Goal: Complete application form

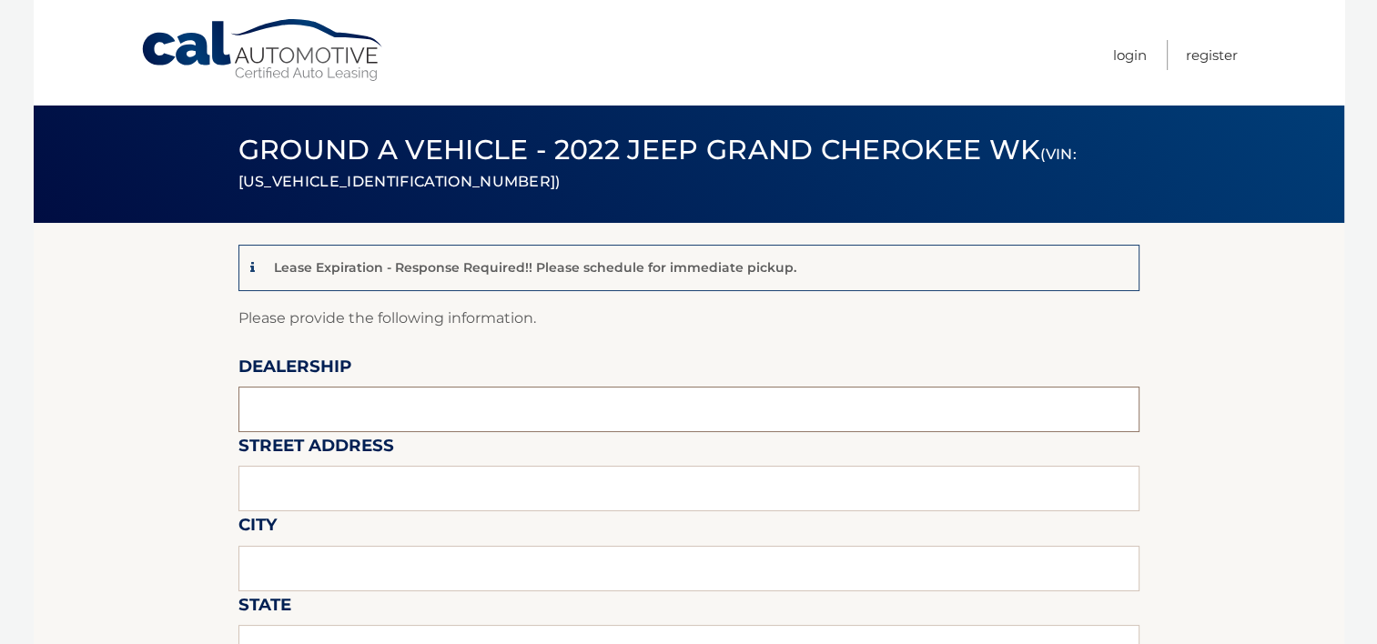
click at [391, 405] on input "text" at bounding box center [688, 409] width 901 height 45
type input "[PERSON_NAME] JEEP CHRYSLER"
type input "353. [GEOGRAPHIC_DATA]"
type input "LYNNFIELD"
type input "MA"
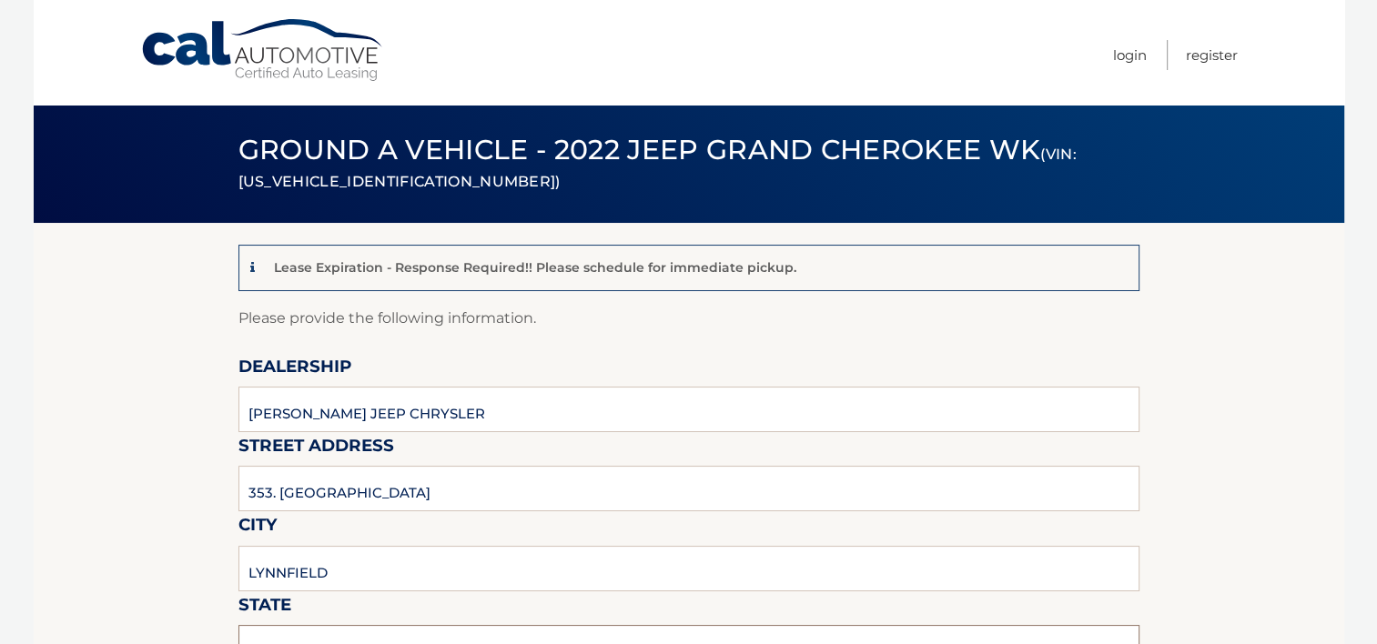
type input "01940"
type input "[PERSON_NAME]"
type input "[PHONE_NUMBER]"
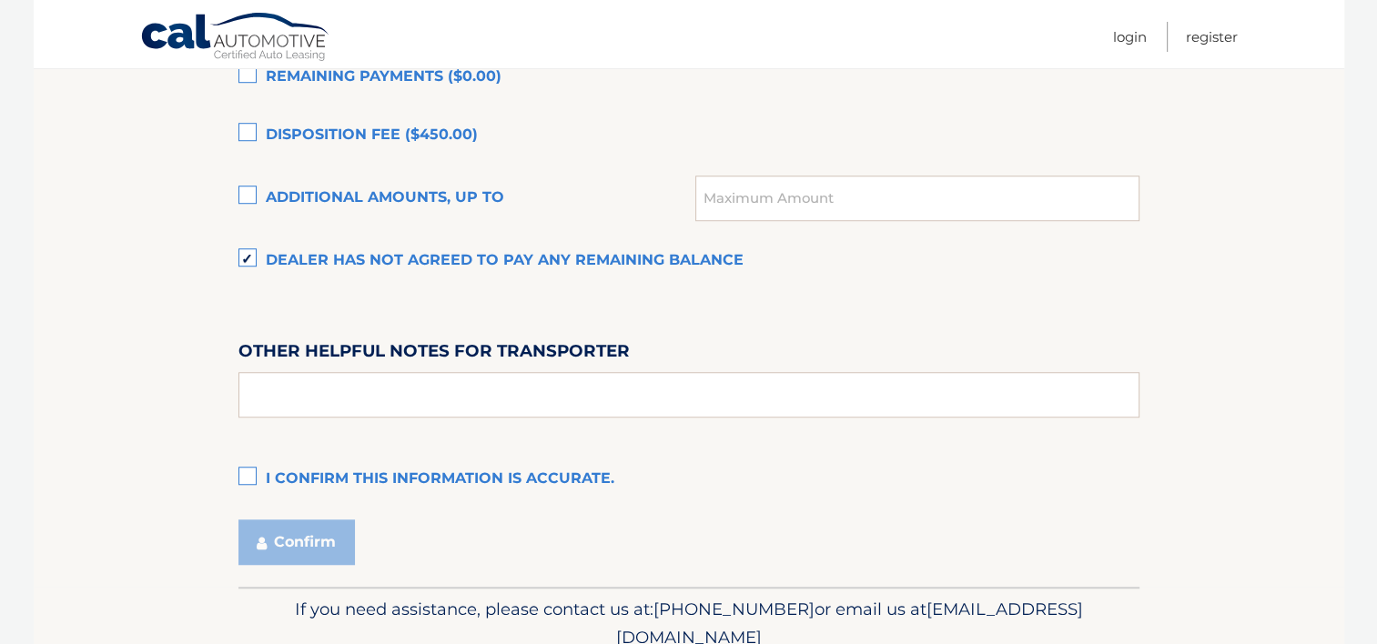
scroll to position [1365, 0]
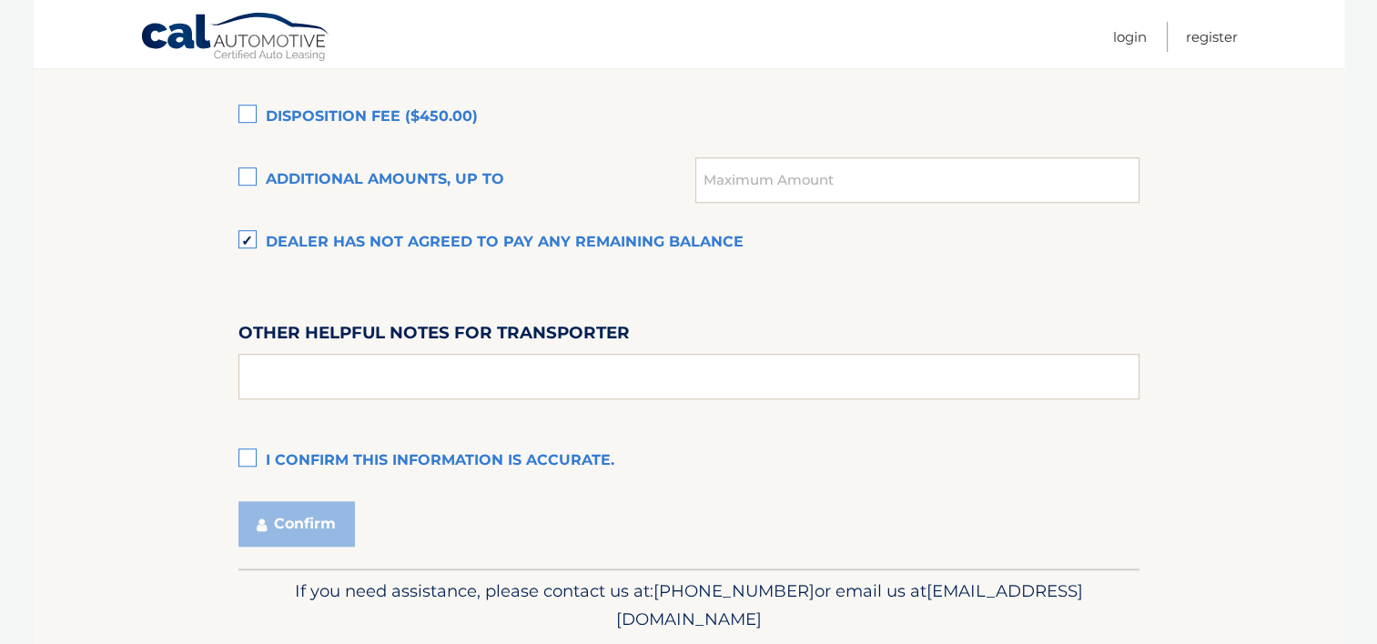
click at [253, 459] on label "I confirm this information is accurate." at bounding box center [688, 461] width 901 height 36
click at [0, 0] on input "I confirm this information is accurate." at bounding box center [0, 0] width 0 height 0
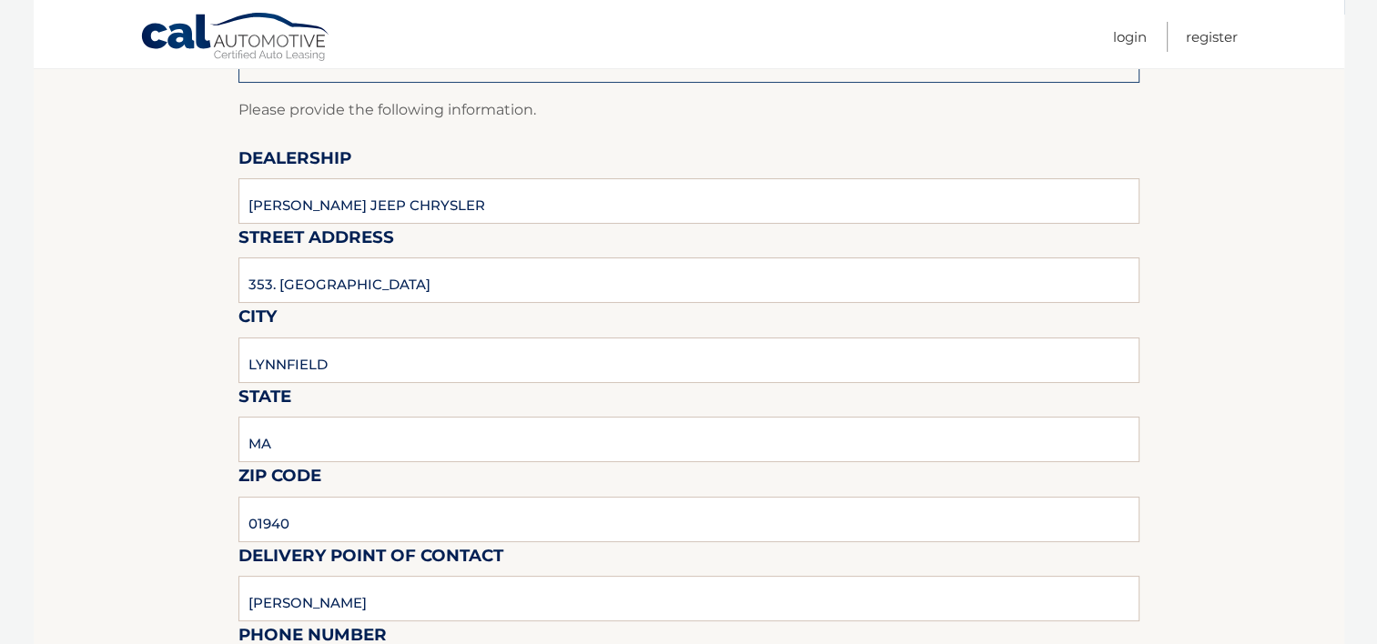
scroll to position [91, 0]
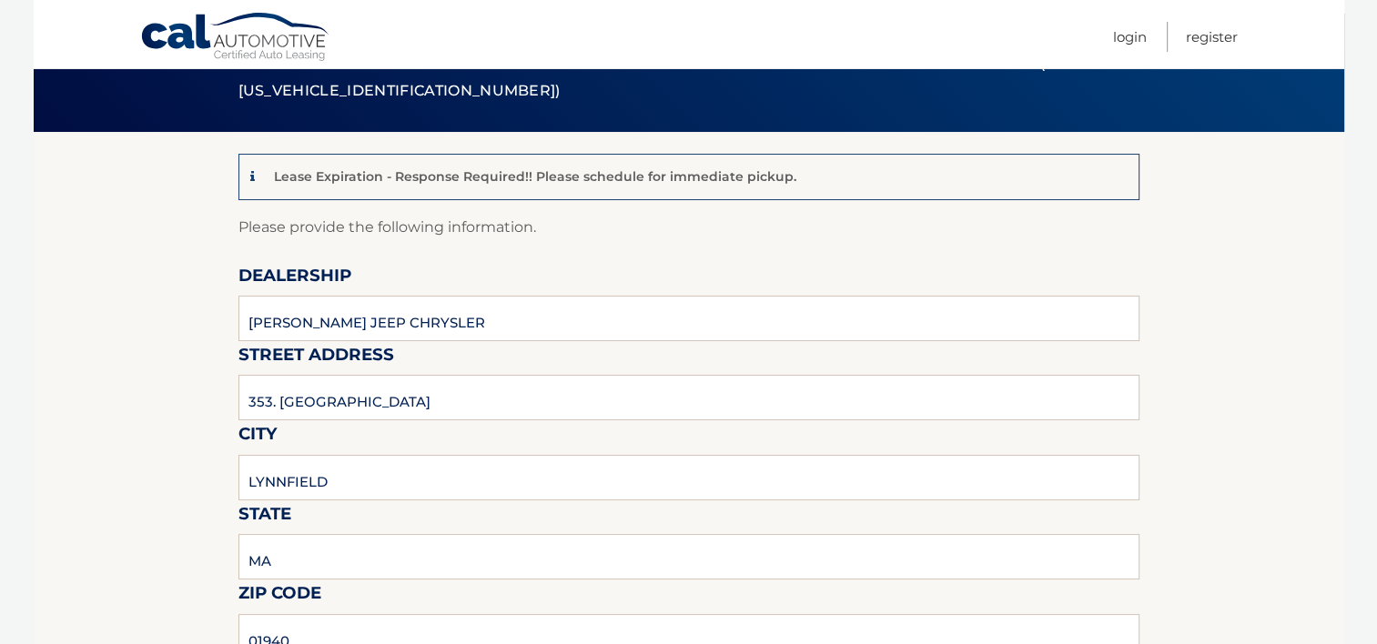
click at [336, 92] on small "(VIN: [US_VEHICLE_IDENTIFICATION_NUMBER])" at bounding box center [657, 77] width 838 height 45
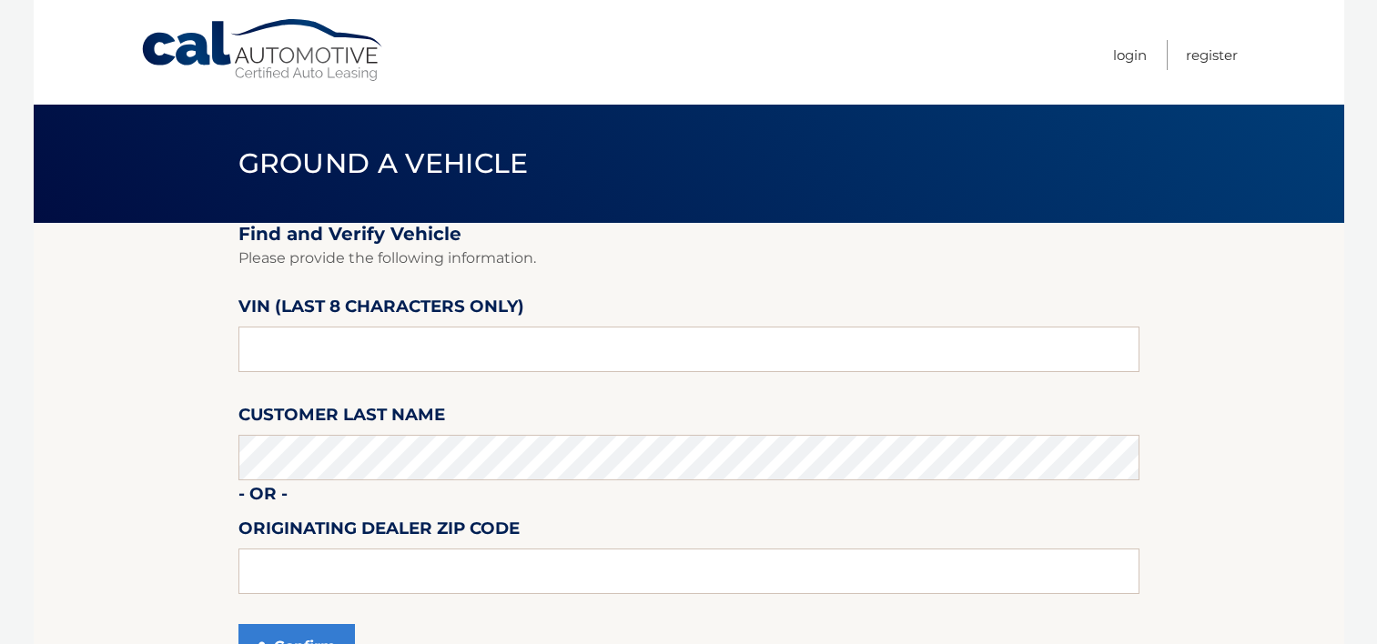
scroll to position [182, 0]
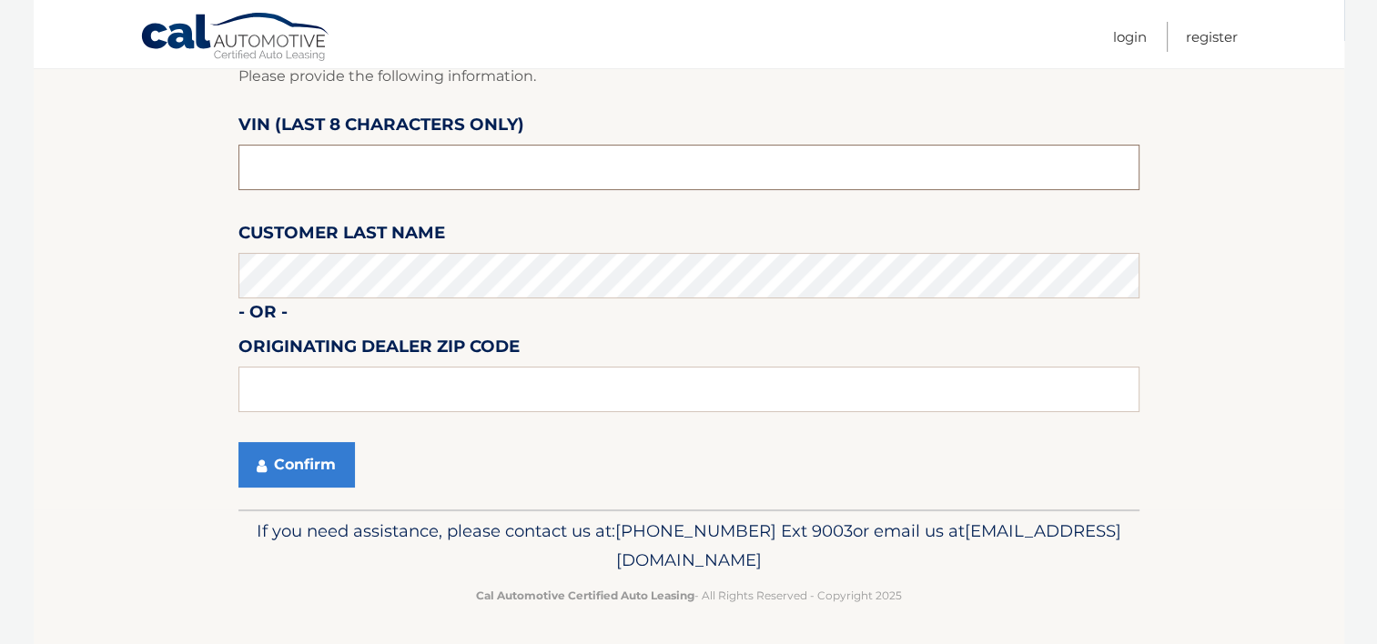
click at [318, 181] on input "text" at bounding box center [688, 167] width 901 height 45
click at [277, 173] on input "text" at bounding box center [688, 167] width 901 height 45
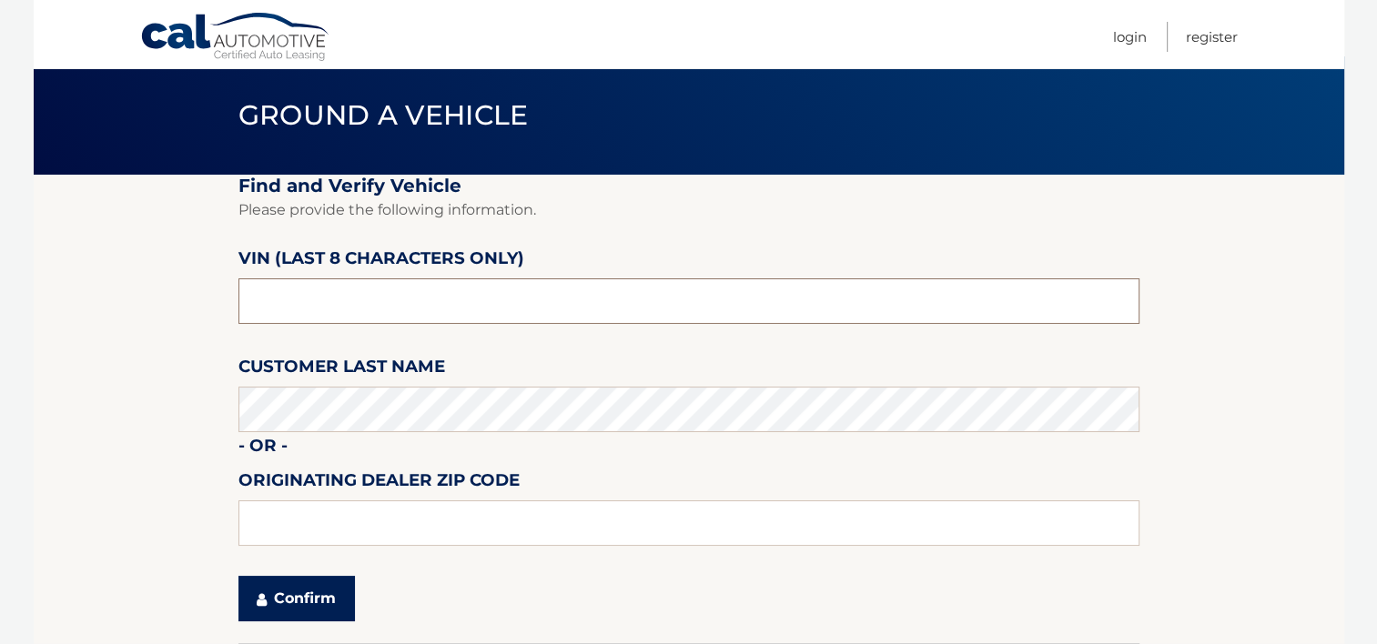
scroll to position [91, 0]
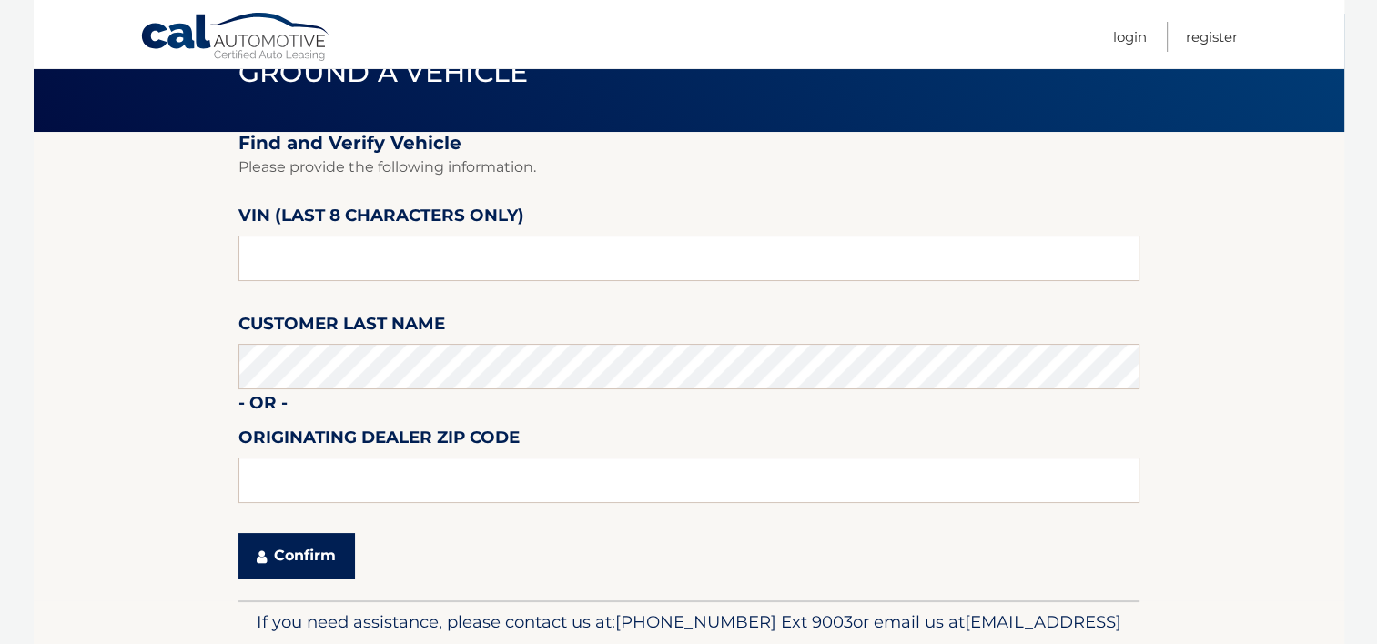
click at [315, 557] on button "Confirm" at bounding box center [296, 555] width 116 height 45
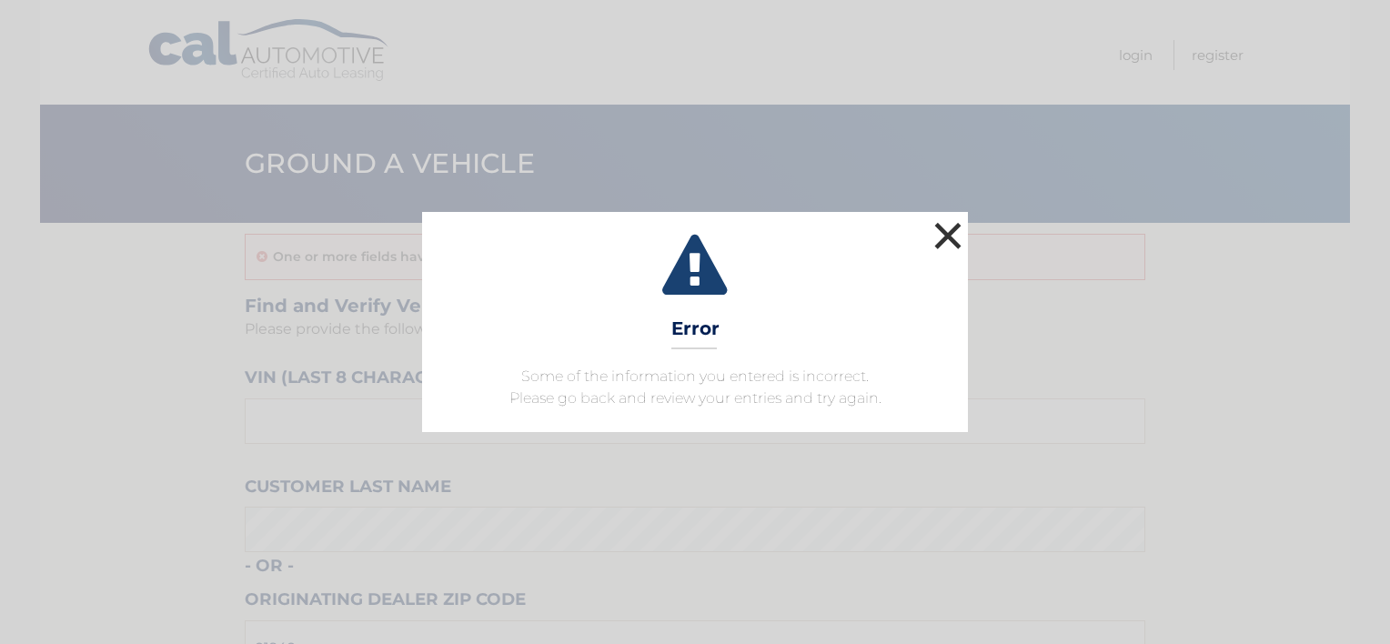
click at [949, 245] on button "×" at bounding box center [948, 235] width 36 height 36
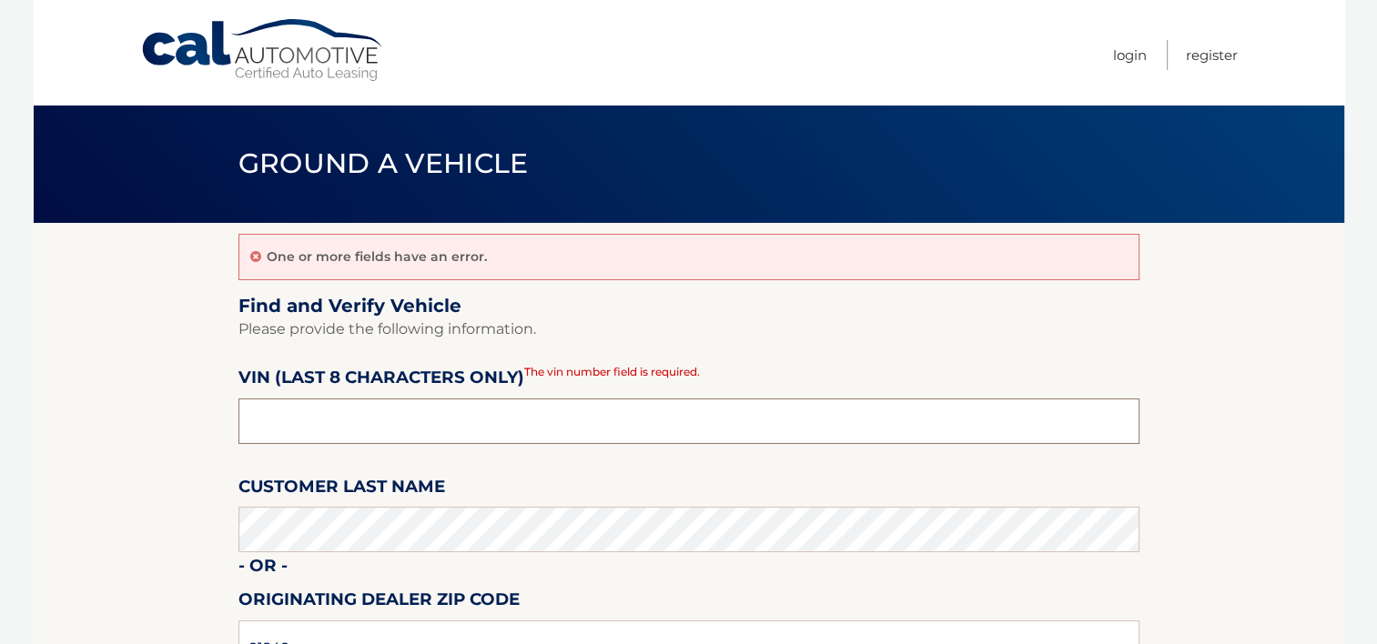
click at [510, 429] on input "text" at bounding box center [688, 421] width 901 height 45
type input "NC176604"
click at [775, 458] on fieldset "Find and Verify Vehicle Please provide the following information. VIN (last 8 c…" at bounding box center [688, 529] width 901 height 469
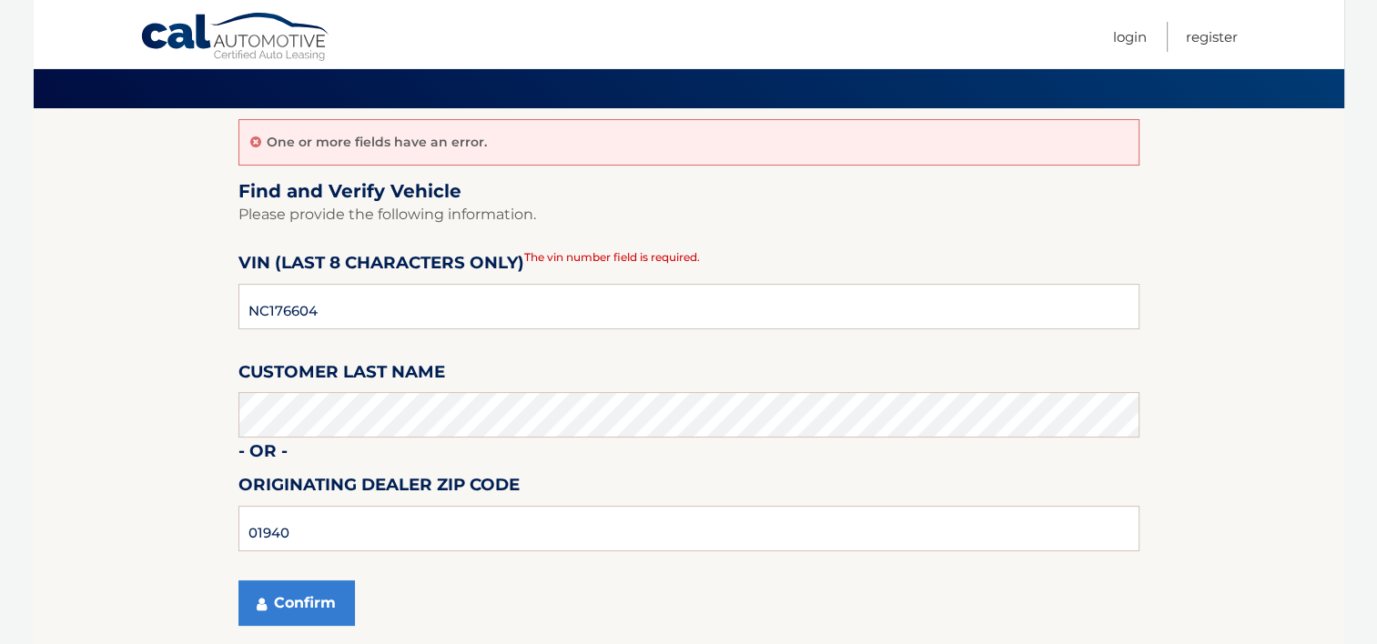
scroll to position [256, 0]
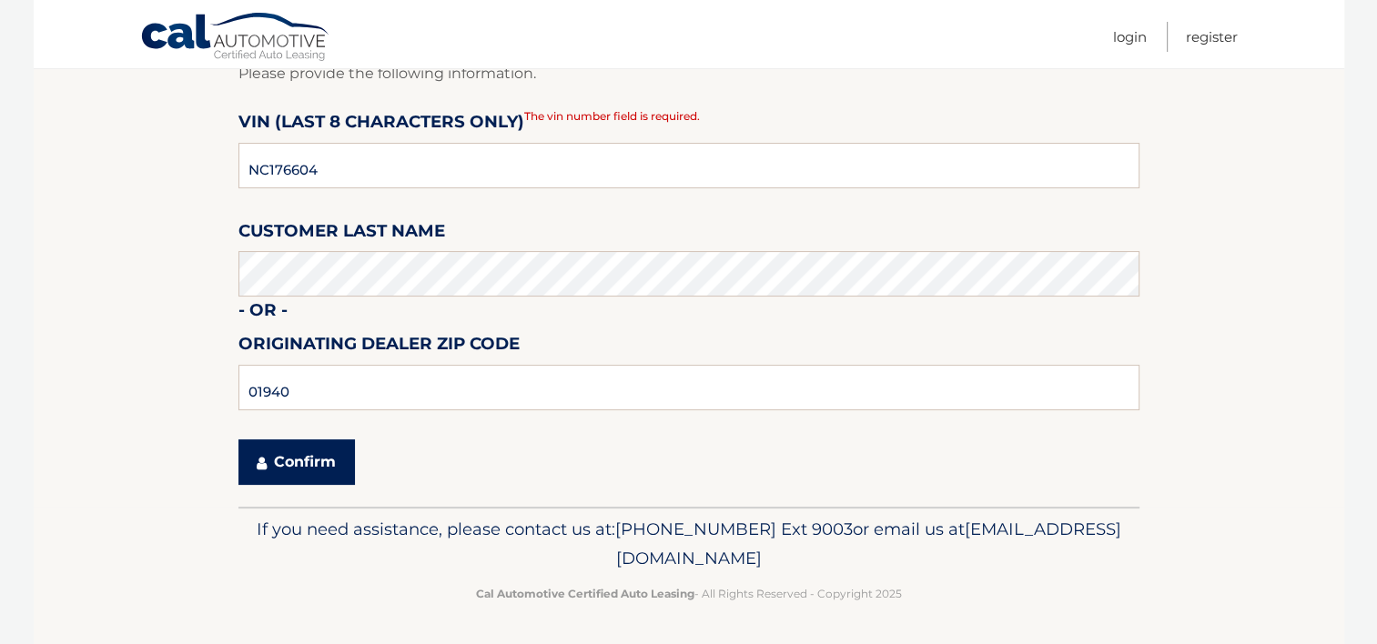
click at [324, 460] on button "Confirm" at bounding box center [296, 461] width 116 height 45
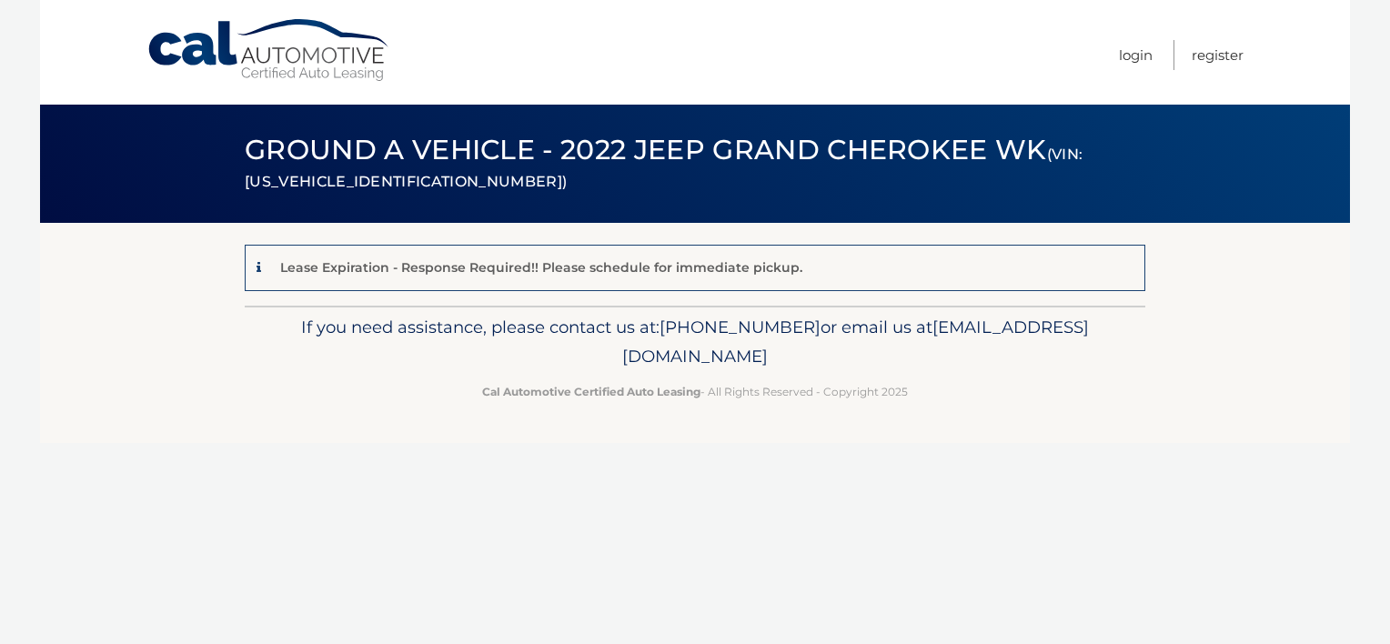
click at [258, 269] on icon at bounding box center [259, 267] width 5 height 13
click at [257, 269] on icon at bounding box center [259, 267] width 5 height 13
